Goal: Communication & Community: Share content

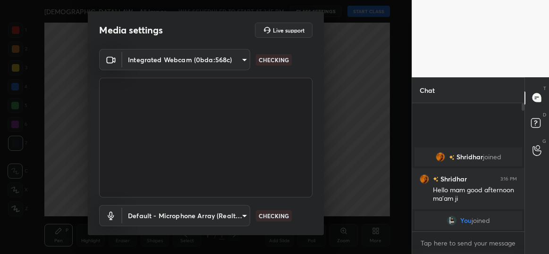
scroll to position [55, 0]
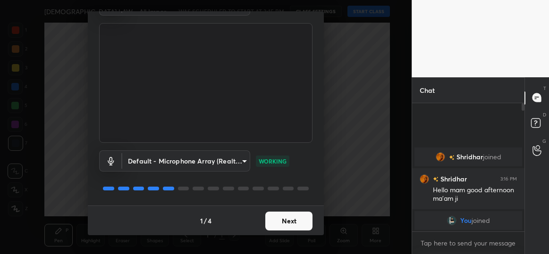
click at [275, 218] on button "Next" at bounding box center [288, 221] width 47 height 19
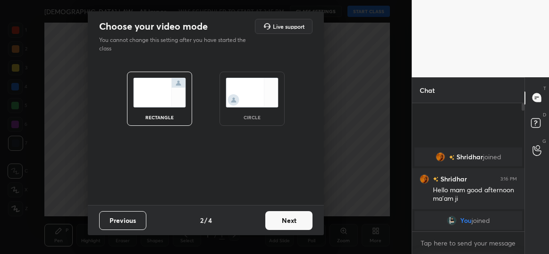
click at [248, 109] on div "circle" at bounding box center [251, 99] width 65 height 54
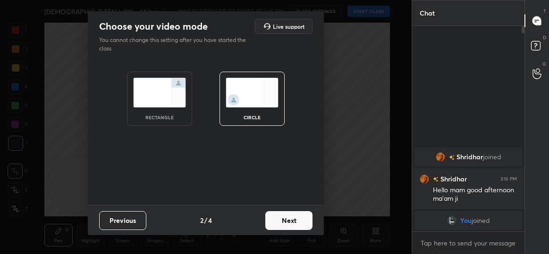
scroll to position [125, 109]
click at [290, 223] on button "Next" at bounding box center [288, 220] width 47 height 19
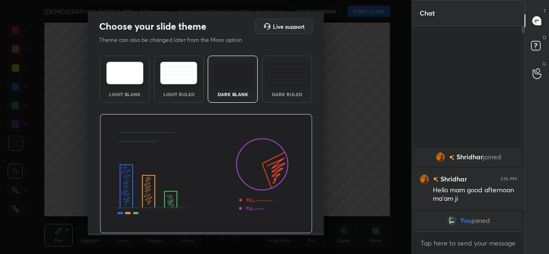
scroll to position [28, 0]
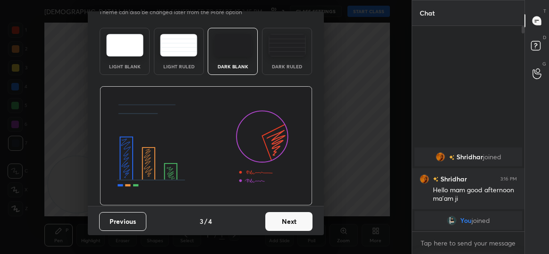
click at [276, 215] on button "Next" at bounding box center [288, 221] width 47 height 19
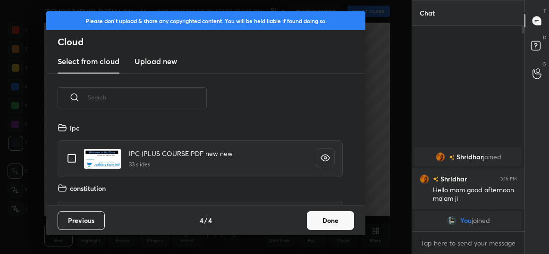
scroll to position [83, 303]
click at [307, 215] on button "Done" at bounding box center [330, 220] width 47 height 19
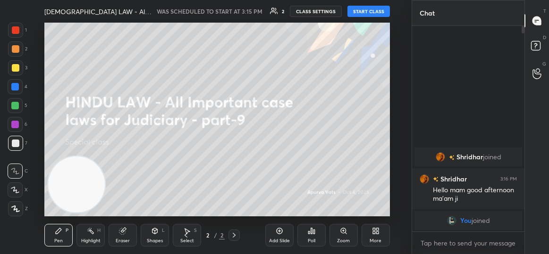
click at [359, 8] on button "START CLASS" at bounding box center [368, 11] width 42 height 11
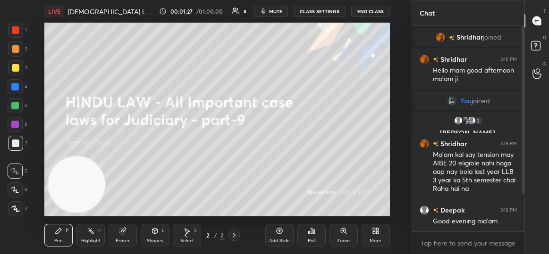
click at [461, 247] on body "1 2 3 4 5 6 7 C X Z C X Z E E Erase all H H LIVE [DEMOGRAPHIC_DATA] LAW - All I…" at bounding box center [274, 127] width 549 height 254
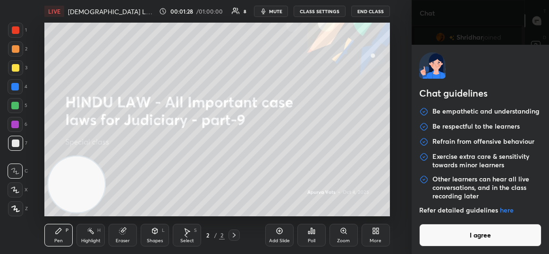
click at [437, 233] on button "I agree" at bounding box center [480, 235] width 122 height 23
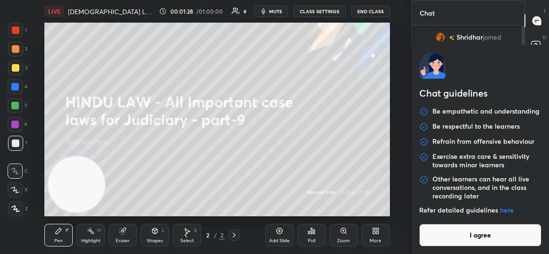
type textarea "x"
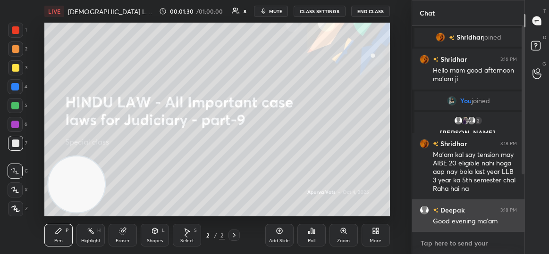
paste textarea "[URL][DOMAIN_NAME]"
type textarea "[URL][DOMAIN_NAME]"
type textarea "x"
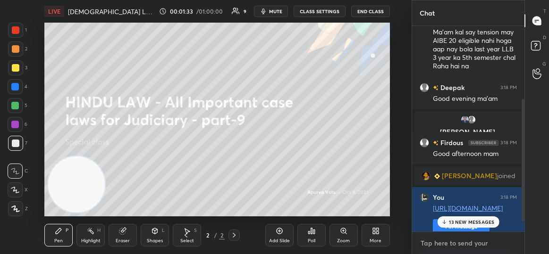
scroll to position [139, 0]
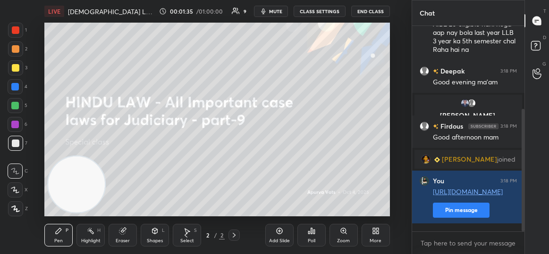
click at [374, 229] on icon at bounding box center [374, 229] width 2 height 2
type textarea "x"
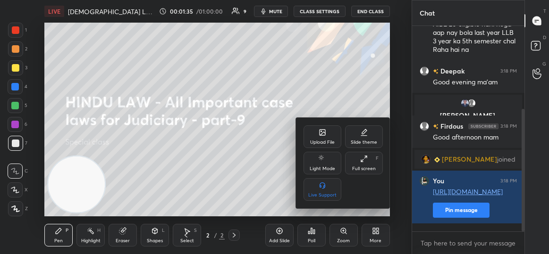
click at [314, 131] on div "Upload File" at bounding box center [322, 136] width 38 height 23
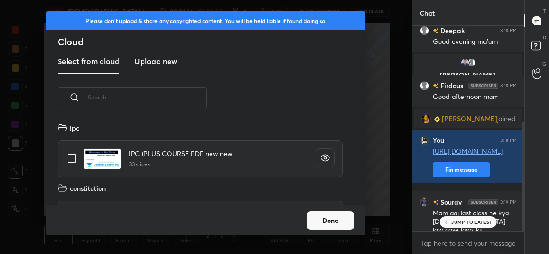
scroll to position [83, 303]
click at [145, 66] on h3 "Upload new" at bounding box center [155, 61] width 42 height 11
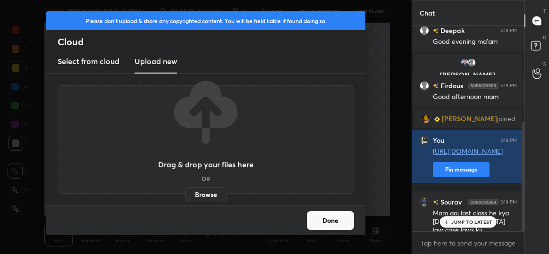
scroll to position [212, 0]
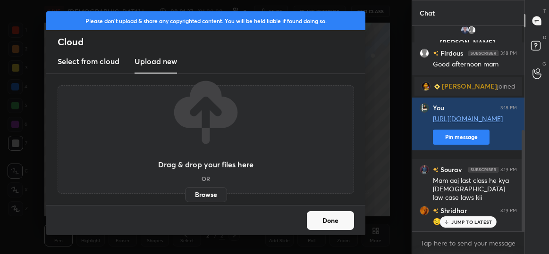
click at [193, 195] on label "Browse" at bounding box center [206, 194] width 42 height 15
click at [185, 195] on input "Browse" at bounding box center [185, 194] width 0 height 15
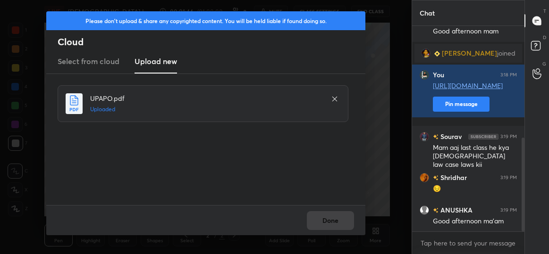
click at [327, 223] on div "Done" at bounding box center [205, 220] width 319 height 30
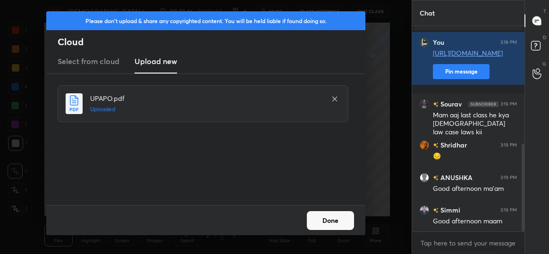
click at [318, 221] on button "Done" at bounding box center [330, 220] width 47 height 19
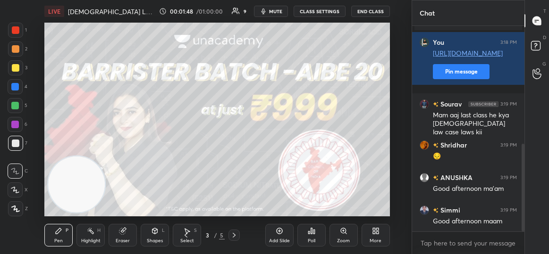
click at [238, 240] on div at bounding box center [233, 235] width 11 height 11
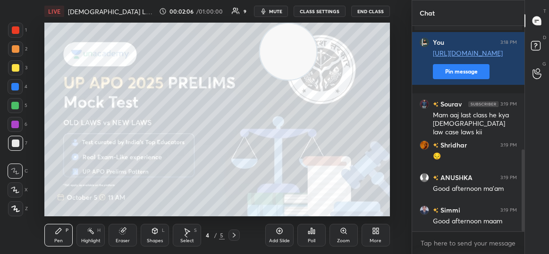
scroll to position [310, 0]
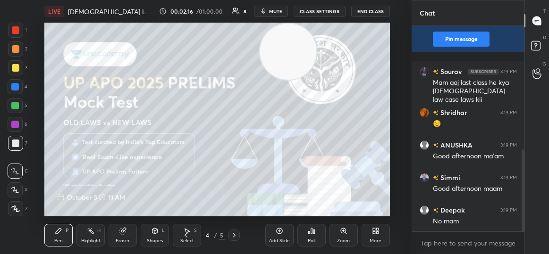
click at [186, 234] on icon at bounding box center [185, 235] width 3 height 5
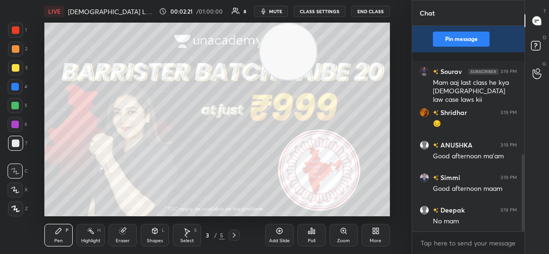
scroll to position [343, 0]
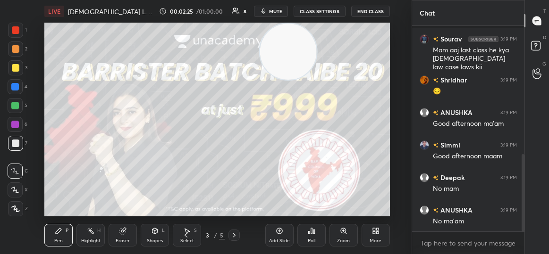
click at [235, 232] on icon at bounding box center [234, 236] width 8 height 8
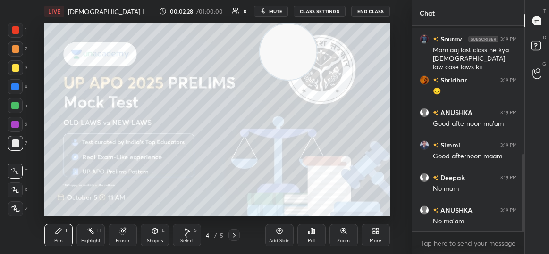
click at [232, 237] on icon at bounding box center [234, 236] width 8 height 8
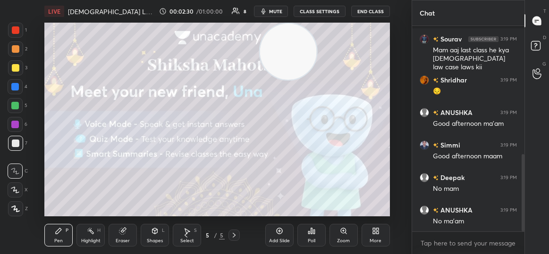
click at [235, 236] on icon at bounding box center [234, 235] width 3 height 5
click at [239, 239] on div at bounding box center [233, 235] width 11 height 11
click at [279, 239] on div "Add Slide" at bounding box center [279, 241] width 21 height 5
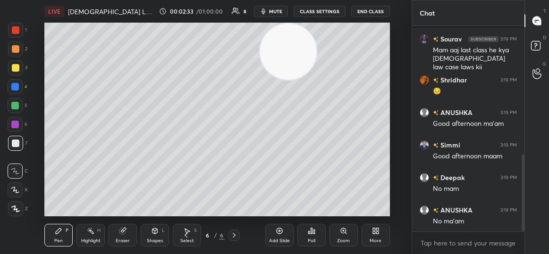
click at [14, 210] on icon at bounding box center [16, 209] width 8 height 6
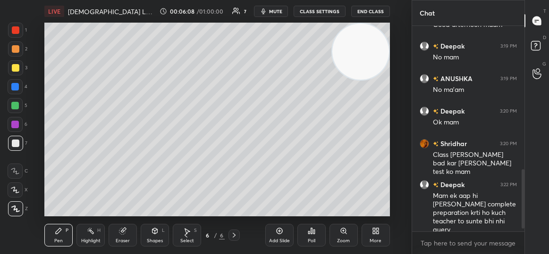
scroll to position [507, 0]
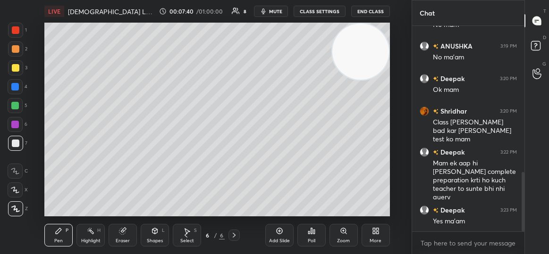
click at [273, 10] on span "mute" at bounding box center [275, 11] width 13 height 7
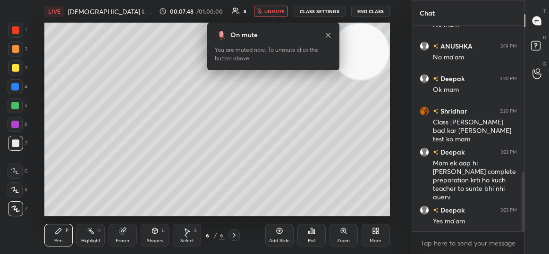
click at [273, 14] on span "unmute" at bounding box center [274, 11] width 20 height 7
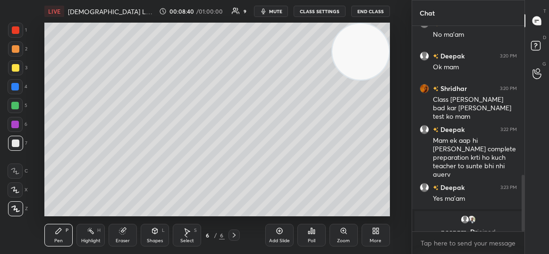
scroll to position [541, 0]
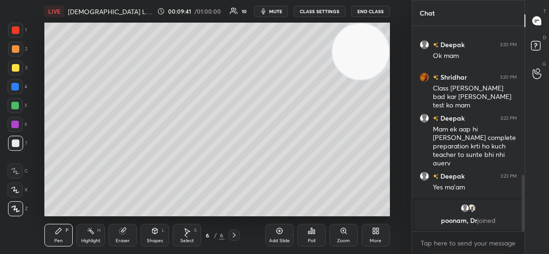
click at [276, 9] on span "mute" at bounding box center [275, 11] width 13 height 7
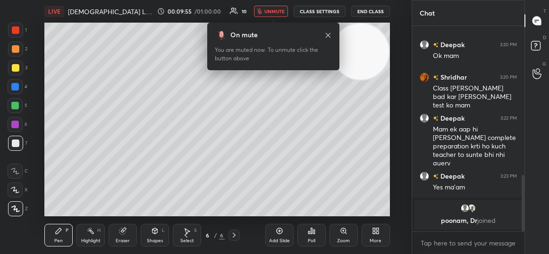
click at [276, 9] on span "unmute" at bounding box center [274, 11] width 20 height 7
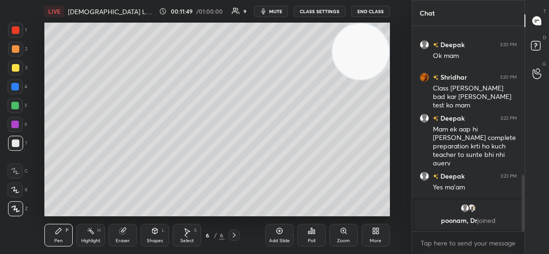
click at [12, 66] on div at bounding box center [16, 68] width 8 height 8
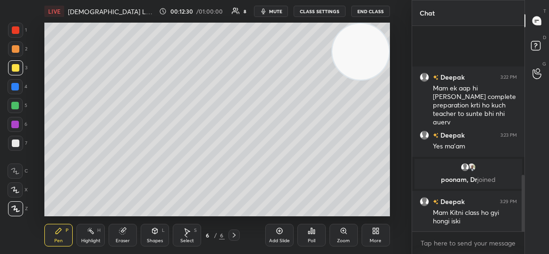
scroll to position [613, 0]
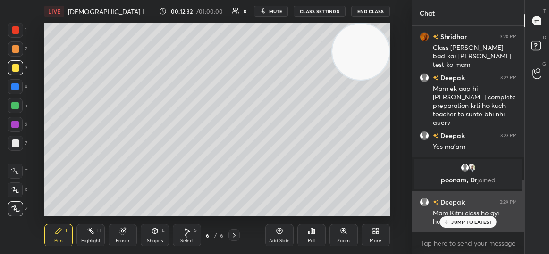
click at [456, 226] on div "JUMP TO LATEST" at bounding box center [468, 221] width 57 height 11
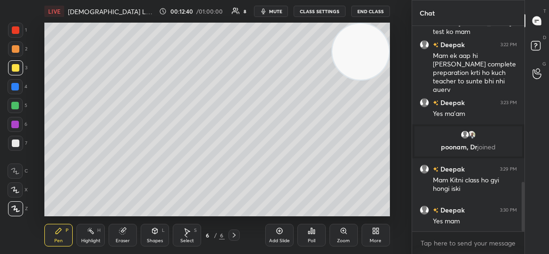
scroll to position [678, 0]
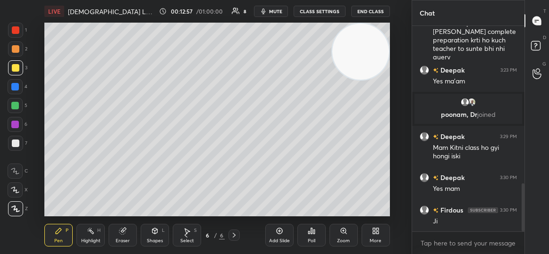
click at [275, 237] on div "Add Slide" at bounding box center [279, 235] width 28 height 23
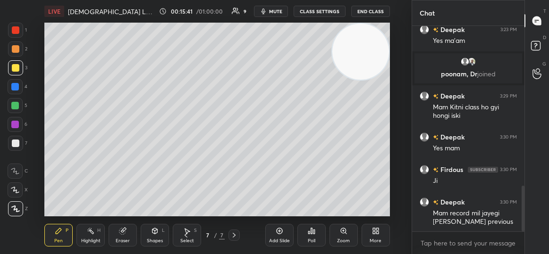
click at [14, 84] on div at bounding box center [15, 87] width 8 height 8
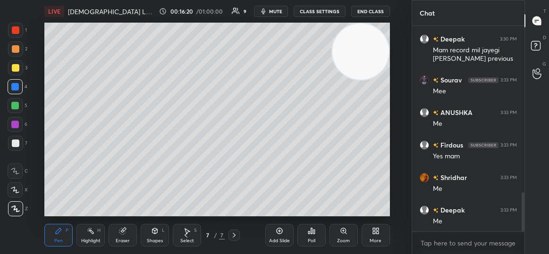
scroll to position [914, 0]
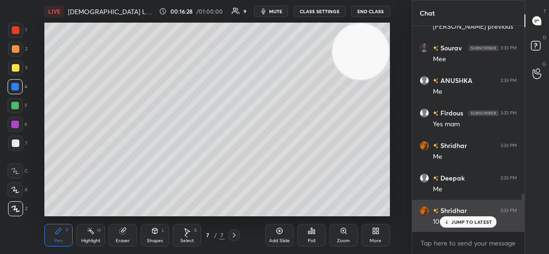
click at [462, 223] on p "JUMP TO LATEST" at bounding box center [471, 222] width 41 height 6
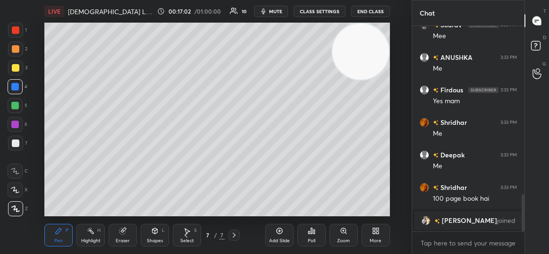
scroll to position [948, 0]
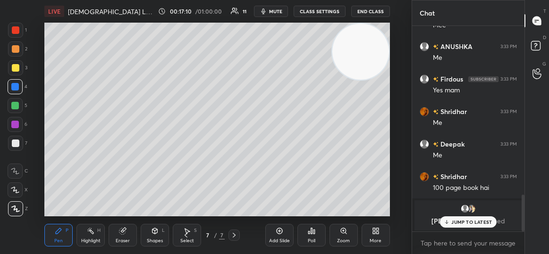
click at [461, 220] on p "JUMP TO LATEST" at bounding box center [471, 222] width 41 height 6
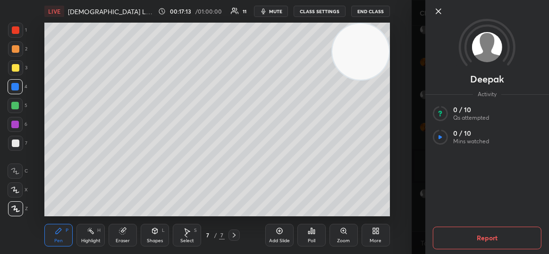
click at [443, 9] on icon at bounding box center [437, 11] width 11 height 11
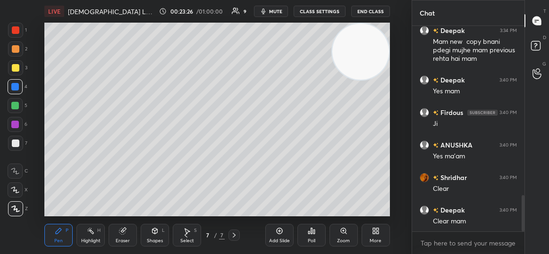
scroll to position [999, 0]
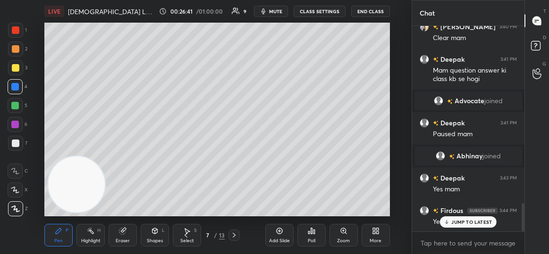
scroll to position [1293, 0]
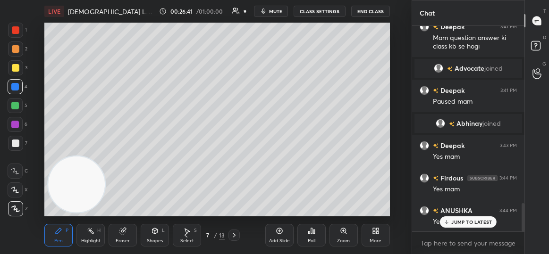
click at [463, 222] on p "JUMP TO LATEST" at bounding box center [471, 222] width 41 height 6
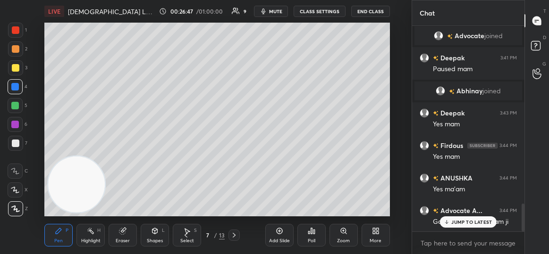
click at [463, 220] on p "JUMP TO LATEST" at bounding box center [471, 222] width 41 height 6
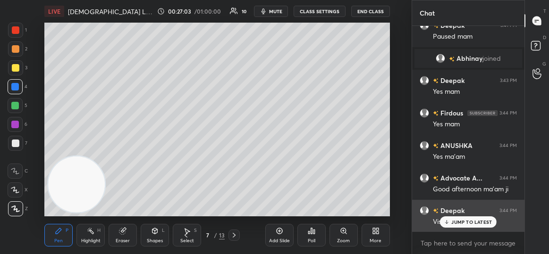
click at [455, 219] on p "JUMP TO LATEST" at bounding box center [471, 222] width 41 height 6
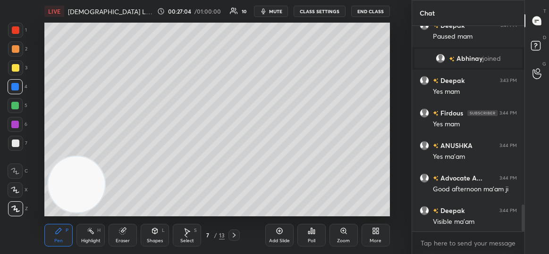
click at [232, 234] on icon at bounding box center [234, 236] width 8 height 8
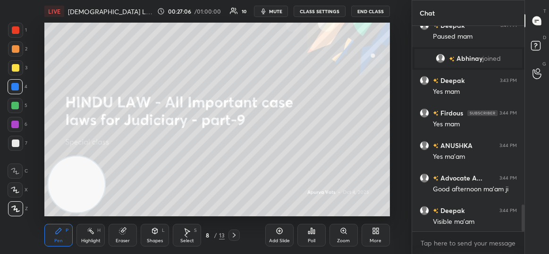
click at [184, 235] on icon at bounding box center [185, 235] width 3 height 5
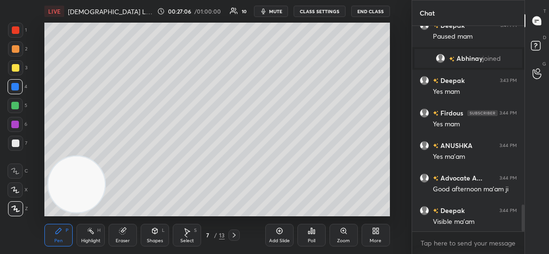
click at [285, 241] on div "Add Slide" at bounding box center [279, 241] width 21 height 5
click at [11, 67] on div at bounding box center [15, 67] width 15 height 15
click at [13, 49] on div at bounding box center [16, 49] width 8 height 8
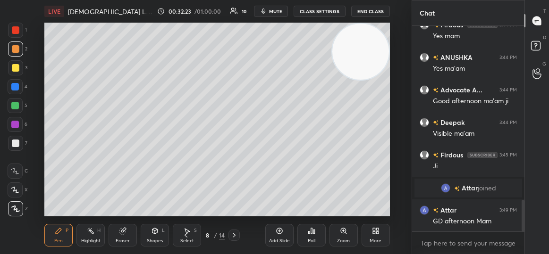
scroll to position [1177, 0]
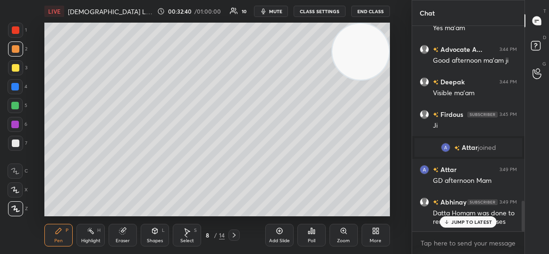
click at [463, 218] on div "JUMP TO LATEST" at bounding box center [468, 221] width 57 height 11
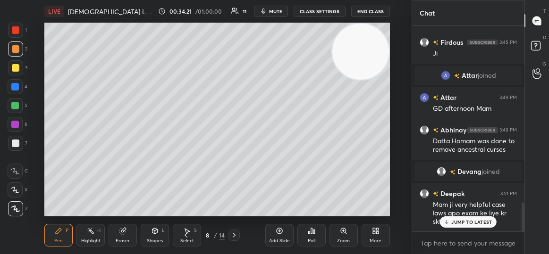
scroll to position [1263, 0]
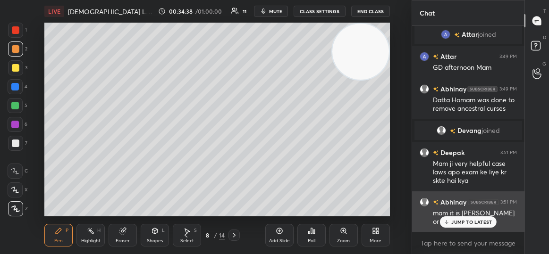
click at [475, 223] on p "JUMP TO LATEST" at bounding box center [471, 222] width 41 height 6
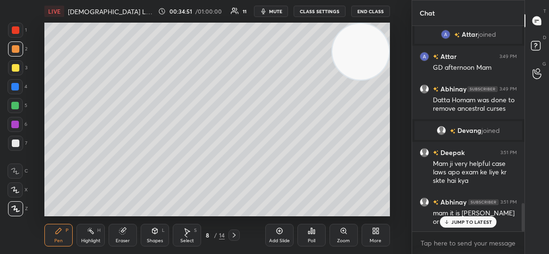
scroll to position [1286, 0]
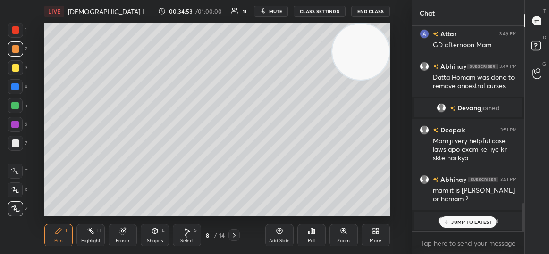
click at [468, 221] on p "JUMP TO LATEST" at bounding box center [471, 222] width 41 height 6
click at [14, 144] on div at bounding box center [16, 144] width 8 height 8
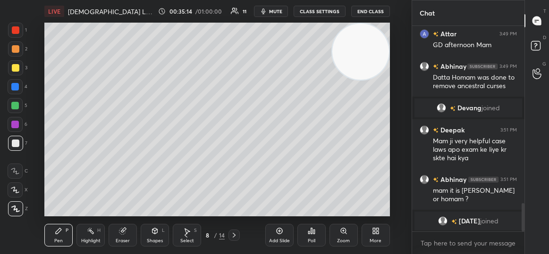
click at [465, 235] on div "x" at bounding box center [468, 243] width 112 height 22
type textarea "x"
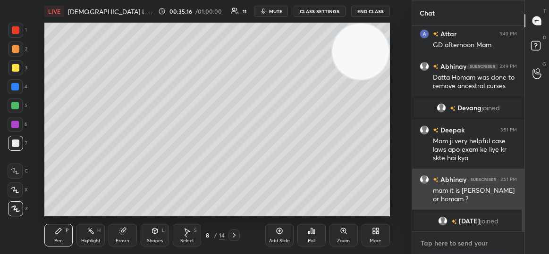
paste textarea
type textarea "x"
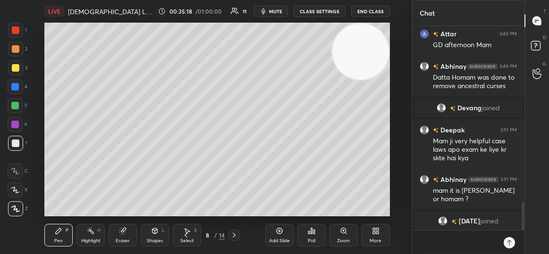
click at [507, 245] on icon at bounding box center [509, 243] width 8 height 8
click at [472, 242] on textarea at bounding box center [458, 243] width 78 height 24
type textarea "x"
click at [449, 240] on textarea at bounding box center [458, 243] width 78 height 24
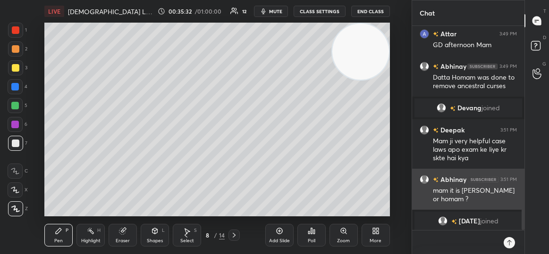
paste textarea "[URL][DOMAIN_NAME]"
type textarea "[URL][DOMAIN_NAME]"
type textarea "x"
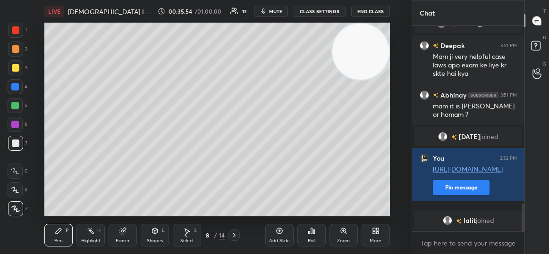
scroll to position [1337, 0]
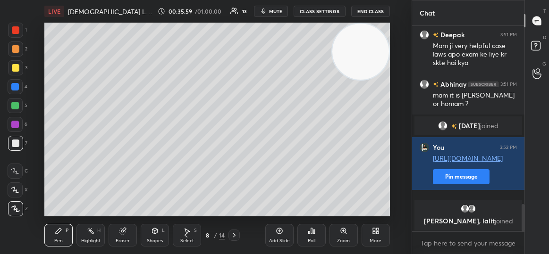
click at [394, 203] on div "Setting up your live class Poll for secs No correct answer Start poll" at bounding box center [217, 120] width 374 height 194
click at [274, 235] on div "Add Slide" at bounding box center [279, 235] width 28 height 23
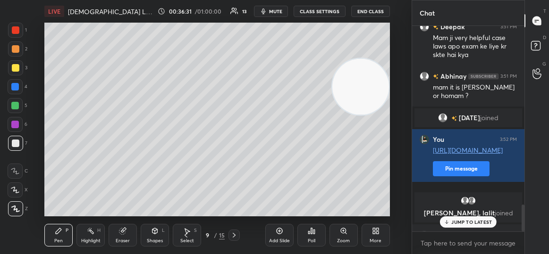
scroll to position [1362, 0]
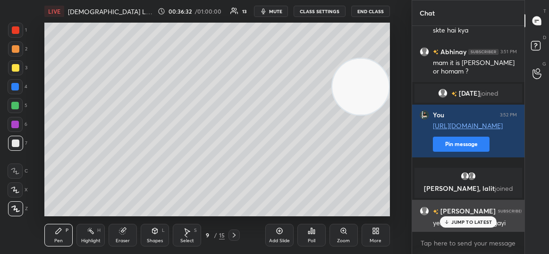
click at [470, 226] on div "JUMP TO LATEST" at bounding box center [468, 221] width 57 height 11
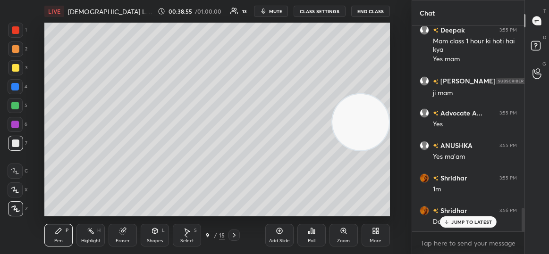
scroll to position [1608, 0]
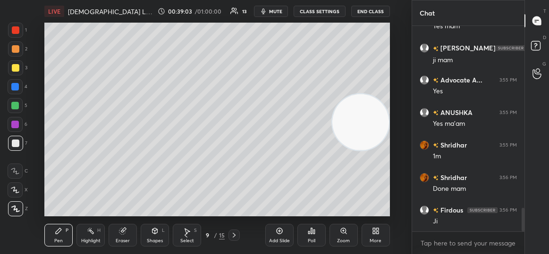
click at [16, 124] on div at bounding box center [15, 125] width 8 height 8
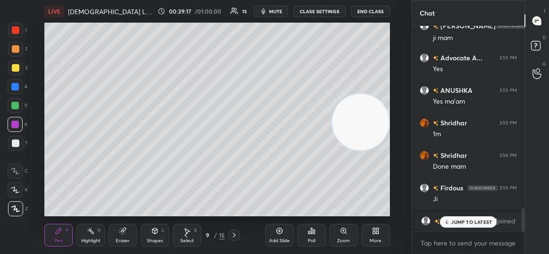
click at [454, 224] on p "JUMP TO LATEST" at bounding box center [471, 222] width 41 height 6
click at [278, 236] on div "Add Slide" at bounding box center [279, 235] width 28 height 23
click at [14, 144] on div at bounding box center [16, 144] width 8 height 8
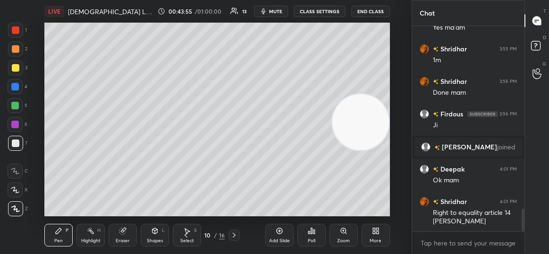
scroll to position [1685, 0]
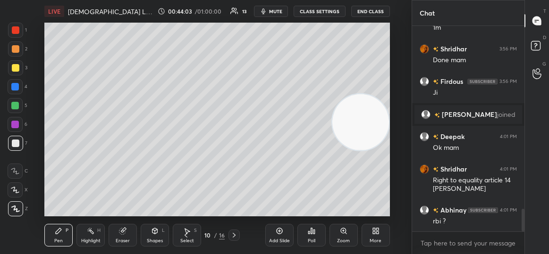
click at [186, 234] on icon at bounding box center [186, 236] width 8 height 8
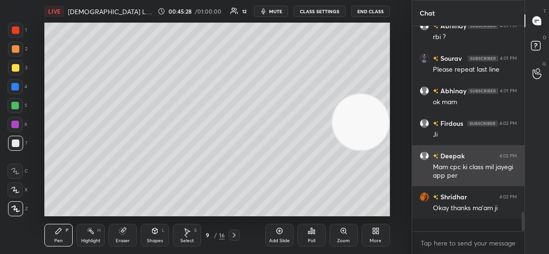
scroll to position [1856, 0]
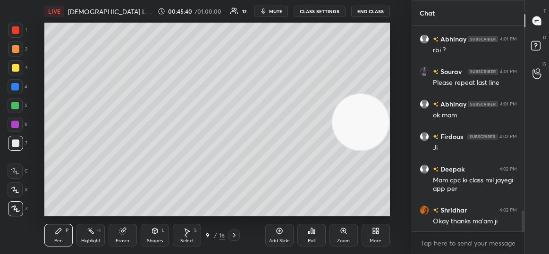
click at [280, 233] on icon at bounding box center [279, 231] width 8 height 8
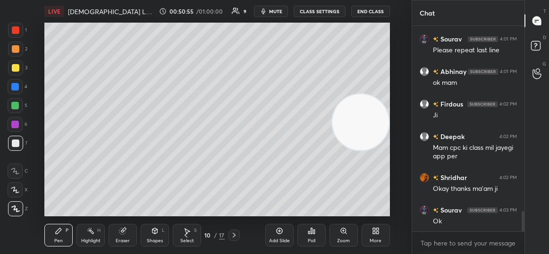
click at [22, 128] on div at bounding box center [15, 124] width 15 height 15
click at [279, 231] on icon at bounding box center [279, 231] width 3 height 3
click at [183, 234] on icon at bounding box center [186, 236] width 8 height 8
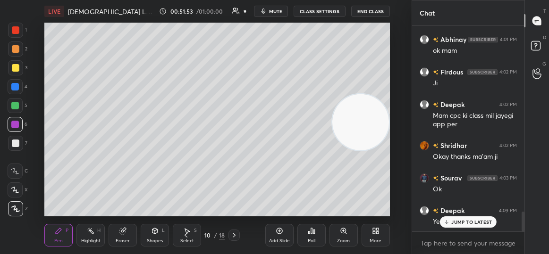
click at [283, 232] on icon at bounding box center [279, 231] width 8 height 8
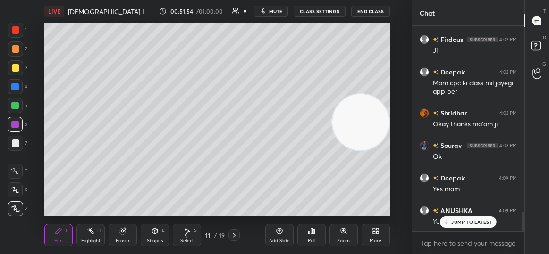
click at [15, 50] on div at bounding box center [16, 49] width 8 height 8
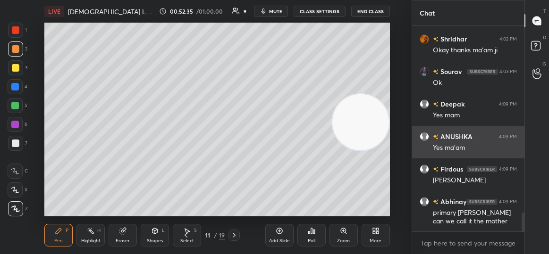
scroll to position [3, 3]
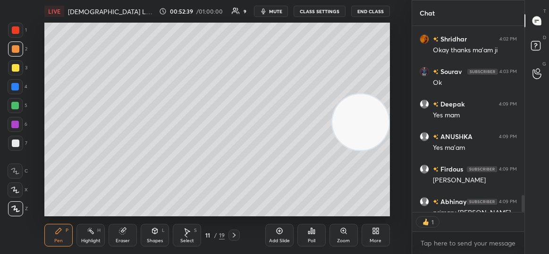
click at [119, 232] on icon at bounding box center [122, 231] width 6 height 6
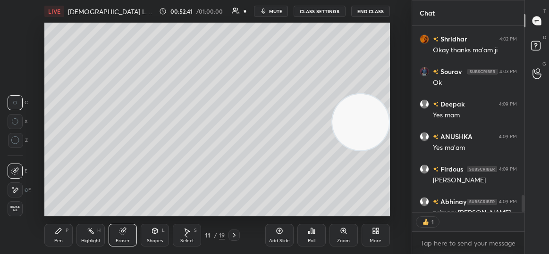
click at [54, 234] on div "Pen P" at bounding box center [58, 235] width 28 height 23
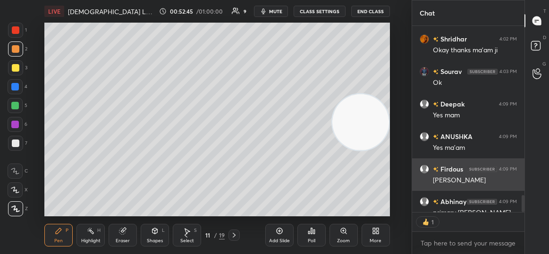
scroll to position [203, 109]
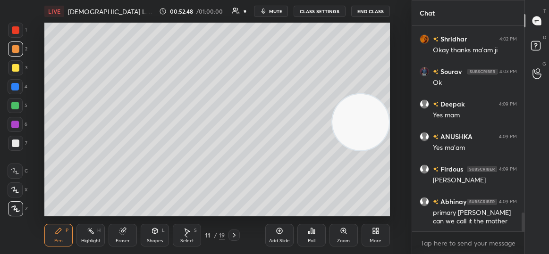
click at [118, 235] on div "Eraser" at bounding box center [122, 235] width 28 height 23
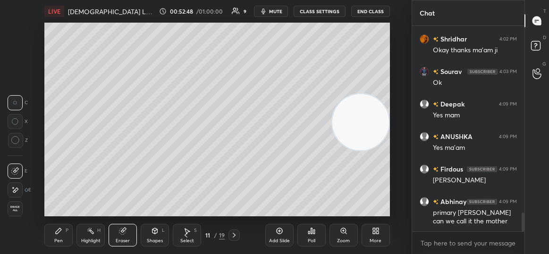
click at [16, 185] on div at bounding box center [15, 190] width 15 height 15
click at [65, 230] on div "Pen P" at bounding box center [58, 235] width 28 height 23
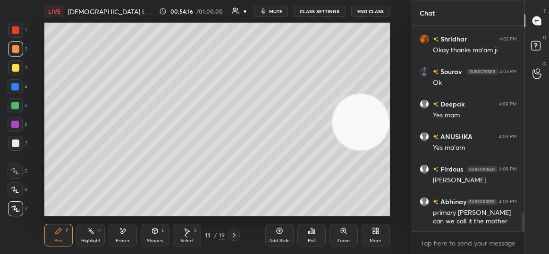
click at [276, 234] on icon at bounding box center [279, 231] width 8 height 8
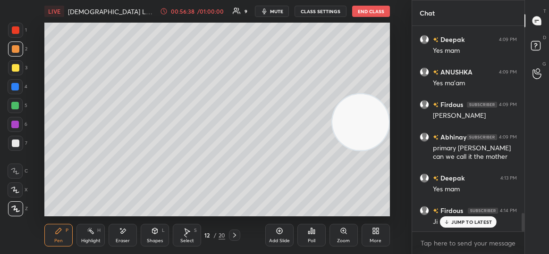
scroll to position [2124, 0]
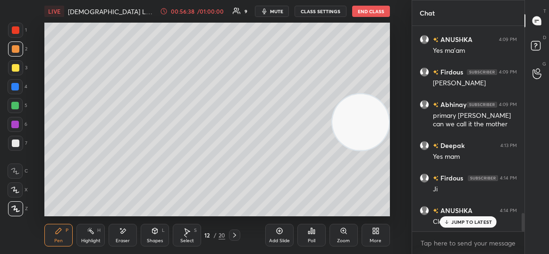
click at [291, 221] on div "Add Slide Poll Zoom More" at bounding box center [327, 235] width 125 height 53
click at [284, 235] on div "Add Slide" at bounding box center [279, 235] width 28 height 23
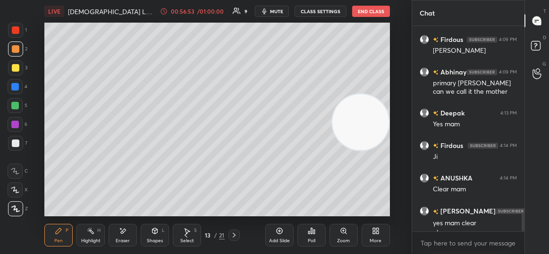
scroll to position [2166, 0]
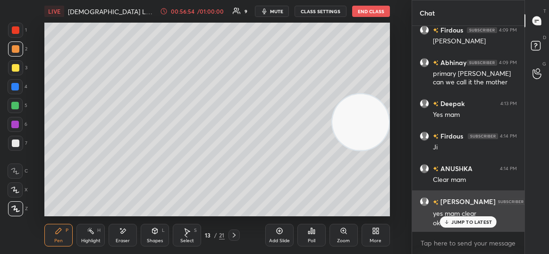
click at [457, 221] on p "JUMP TO LATEST" at bounding box center [471, 222] width 41 height 6
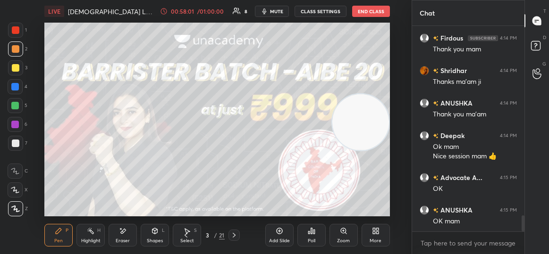
scroll to position [2445, 0]
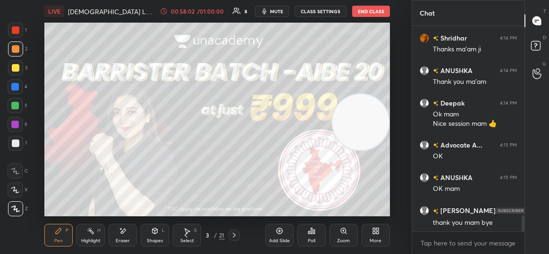
click at [277, 11] on span "mute" at bounding box center [276, 11] width 13 height 7
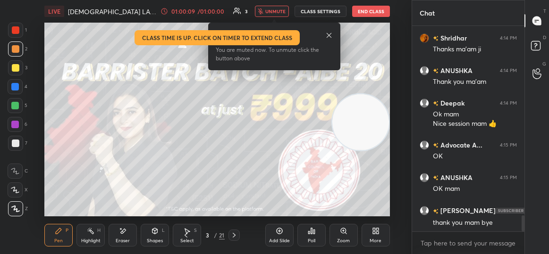
click at [373, 15] on button "End Class" at bounding box center [371, 11] width 38 height 11
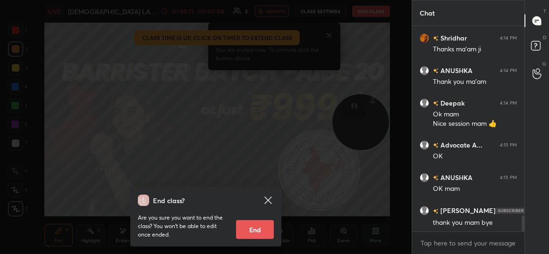
click at [248, 229] on button "End" at bounding box center [255, 229] width 38 height 19
type textarea "x"
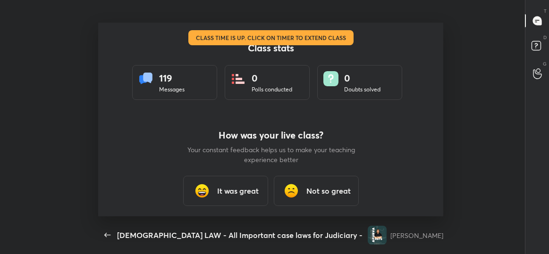
scroll to position [0, 0]
click at [225, 195] on h3 "It was great" at bounding box center [238, 190] width 42 height 11
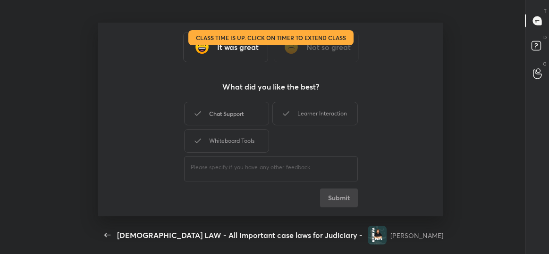
click at [229, 119] on div "Chat Support" at bounding box center [226, 114] width 85 height 24
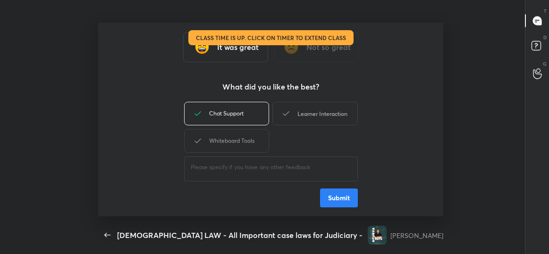
click at [308, 108] on div "Learner Interaction" at bounding box center [314, 114] width 85 height 24
click at [246, 141] on div "Whiteboard Tools" at bounding box center [226, 141] width 85 height 24
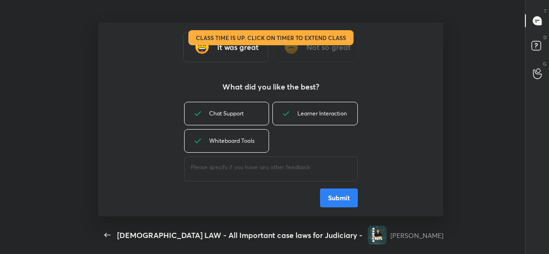
click at [324, 195] on button "Submit" at bounding box center [339, 198] width 38 height 19
